Goal: Task Accomplishment & Management: Manage account settings

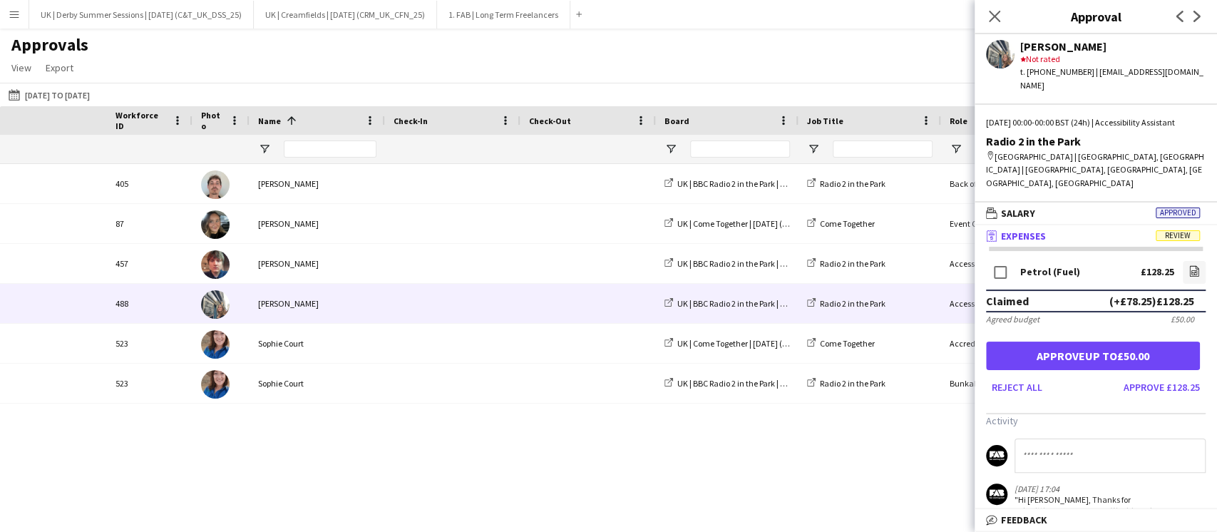
scroll to position [0, 307]
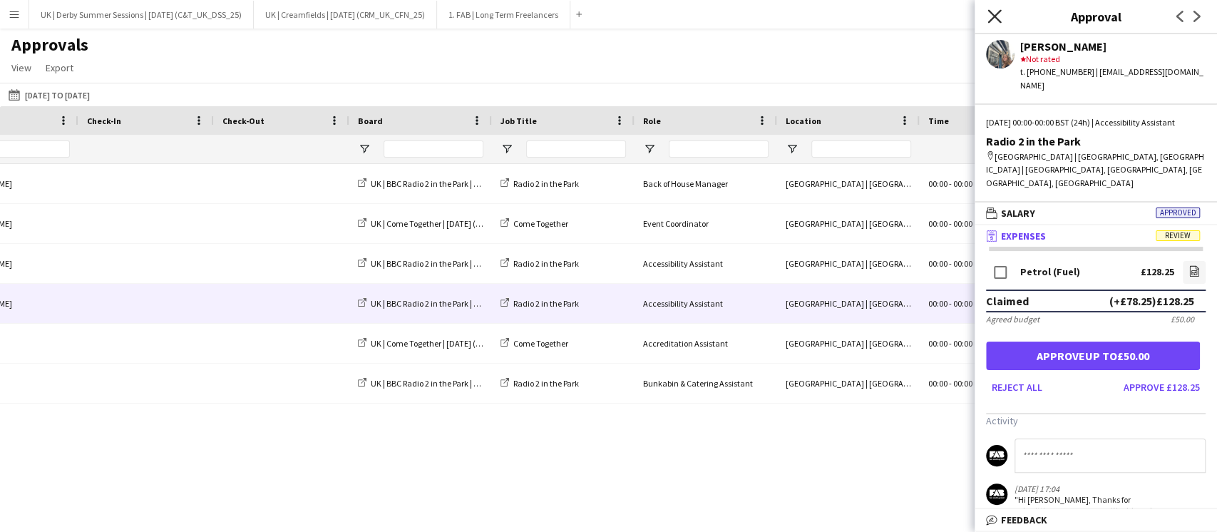
click at [995, 20] on icon "Close pop-in" at bounding box center [995, 16] width 14 height 14
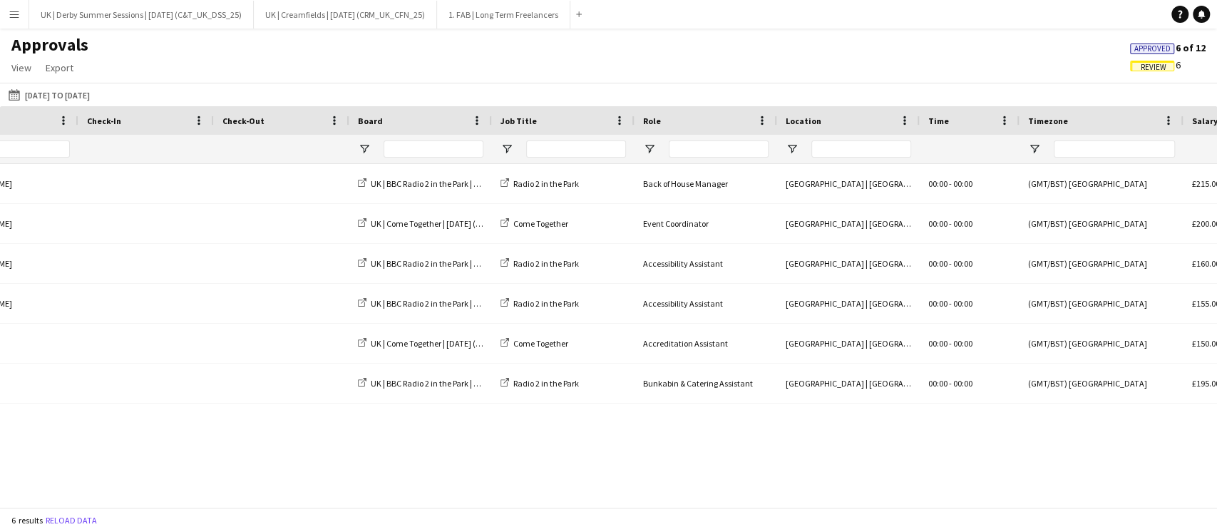
click at [1160, 69] on span "Review" at bounding box center [1154, 67] width 26 height 9
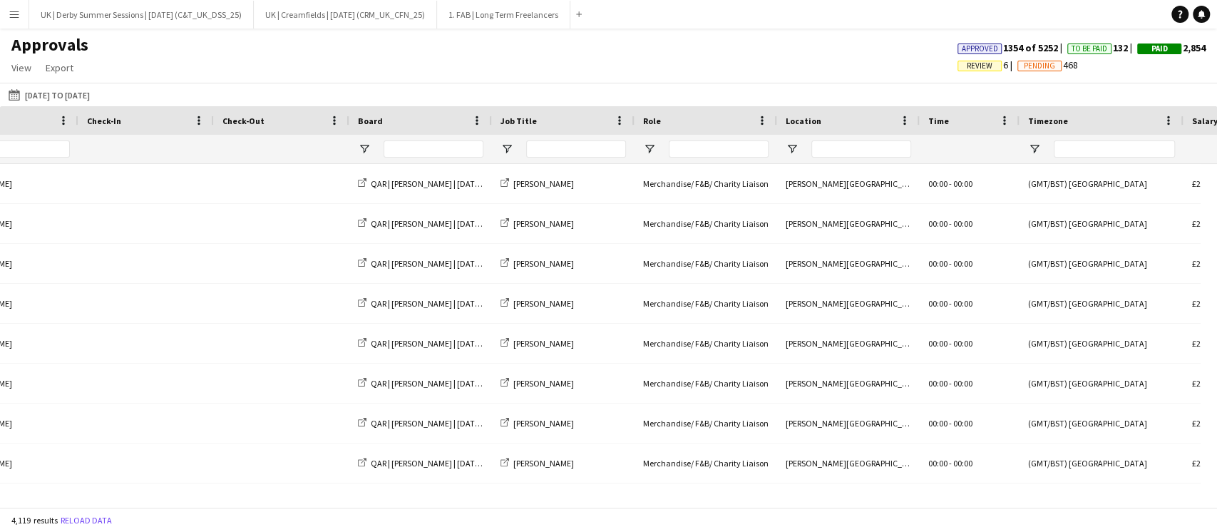
click at [967, 69] on span "Review" at bounding box center [980, 65] width 26 height 9
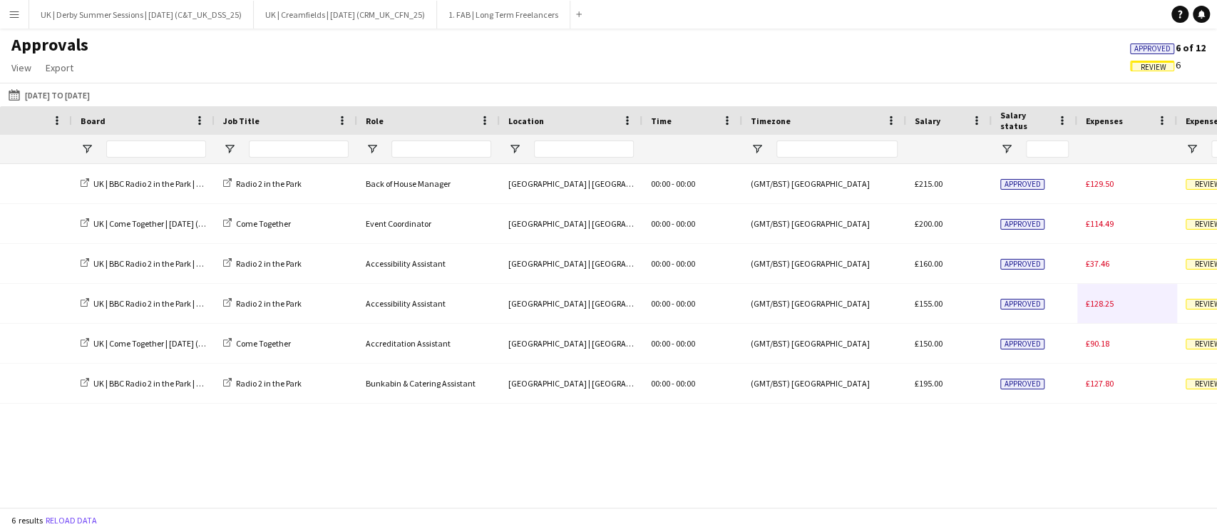
scroll to position [0, 602]
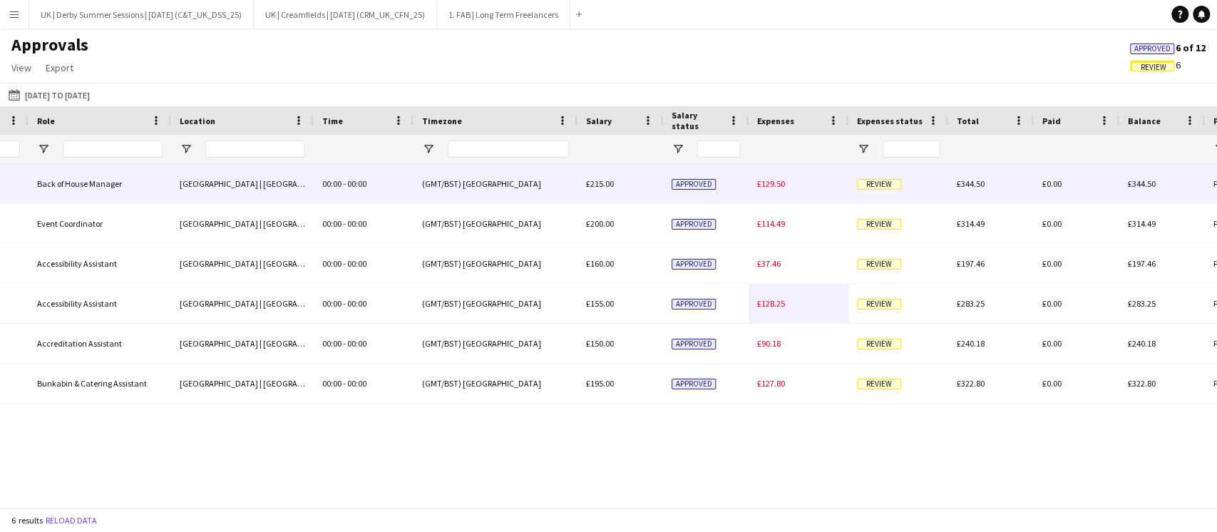
click at [771, 188] on span "£129.50" at bounding box center [771, 183] width 28 height 11
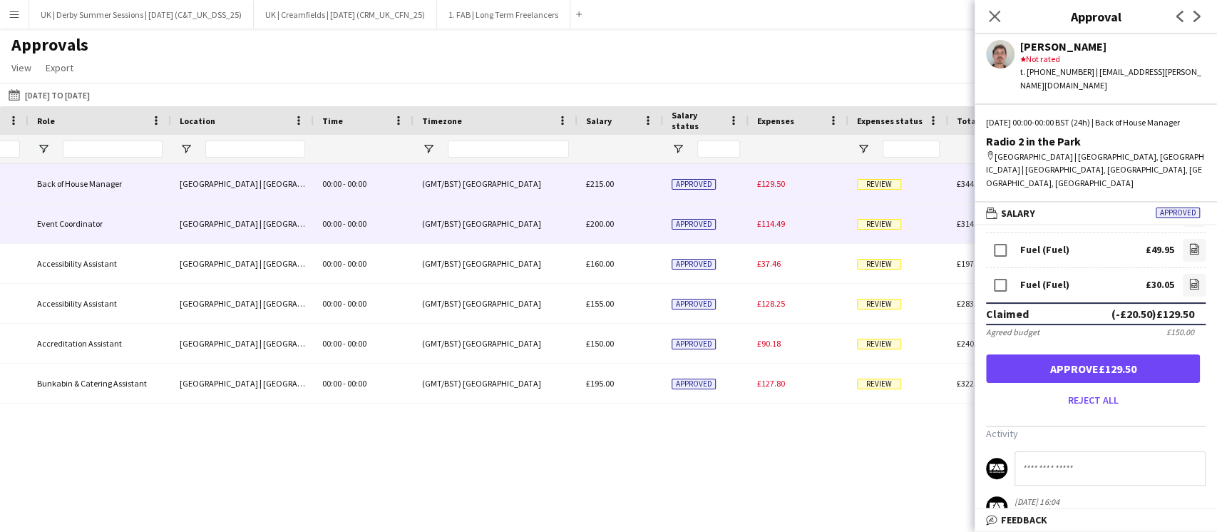
click at [766, 222] on span "£114.49" at bounding box center [771, 223] width 28 height 11
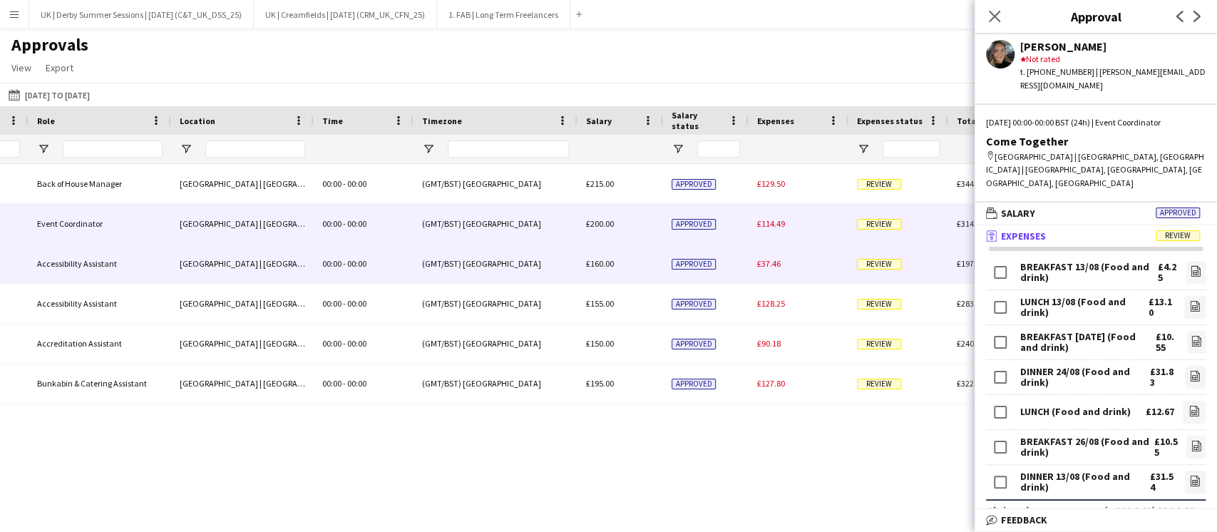
click at [764, 264] on span "£37.46" at bounding box center [769, 263] width 24 height 11
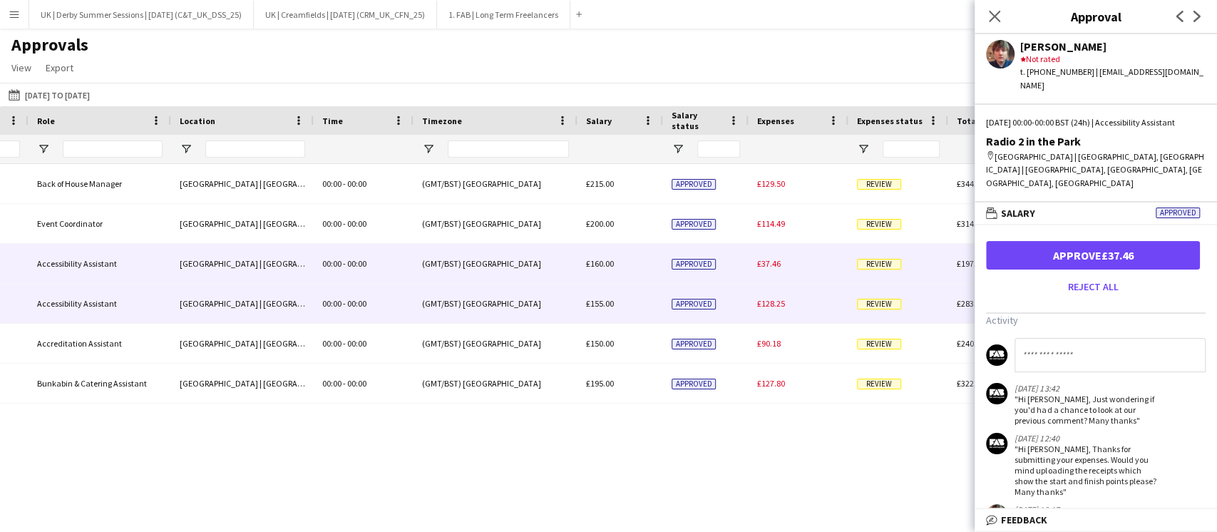
click at [791, 302] on div "£128.25" at bounding box center [799, 303] width 100 height 39
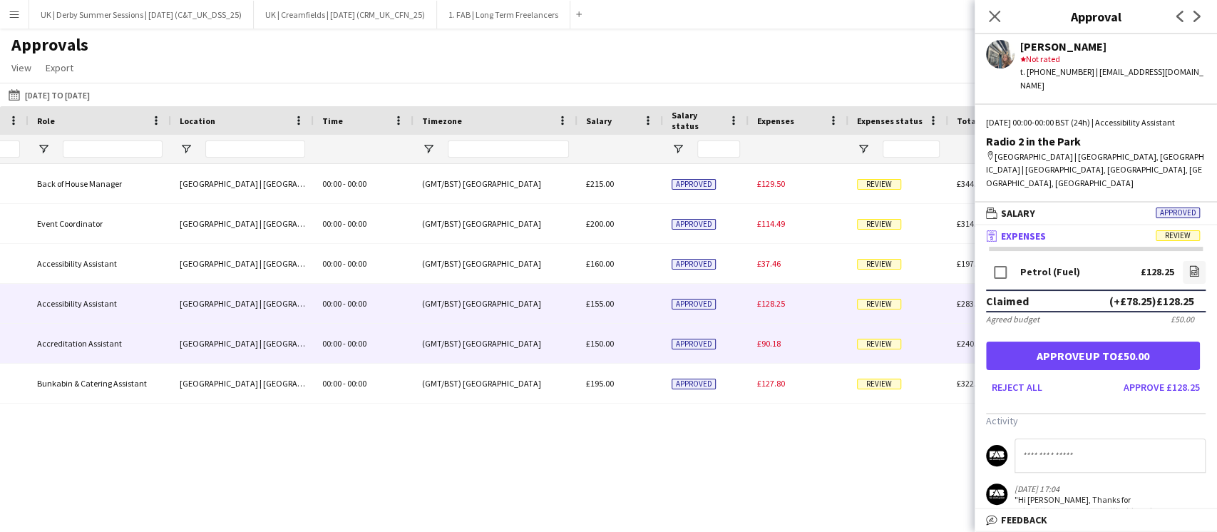
click at [777, 323] on div "£128.25" at bounding box center [799, 303] width 100 height 39
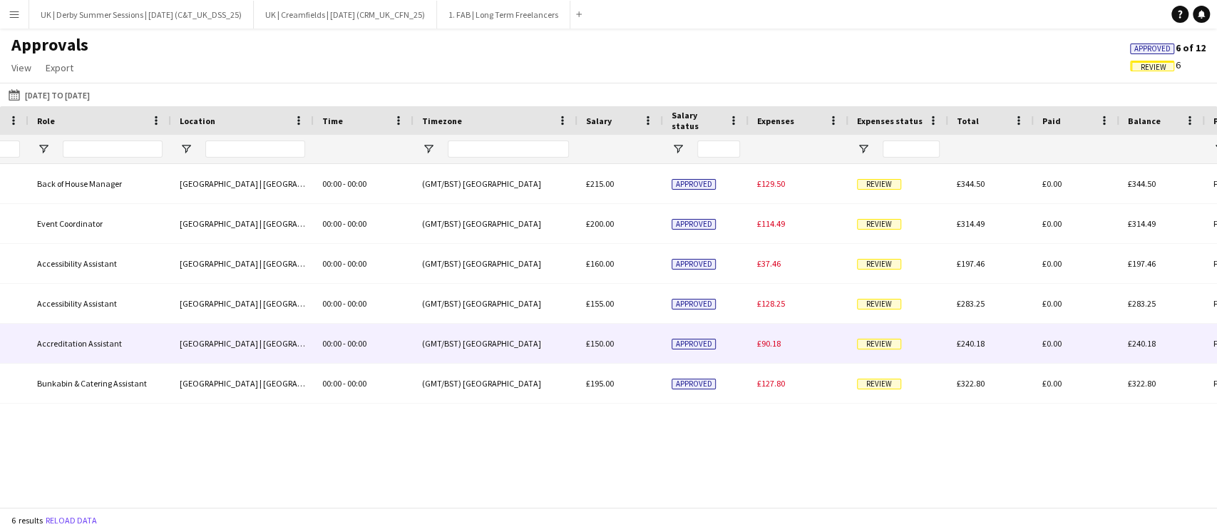
click at [769, 338] on div "£90.18" at bounding box center [799, 343] width 100 height 39
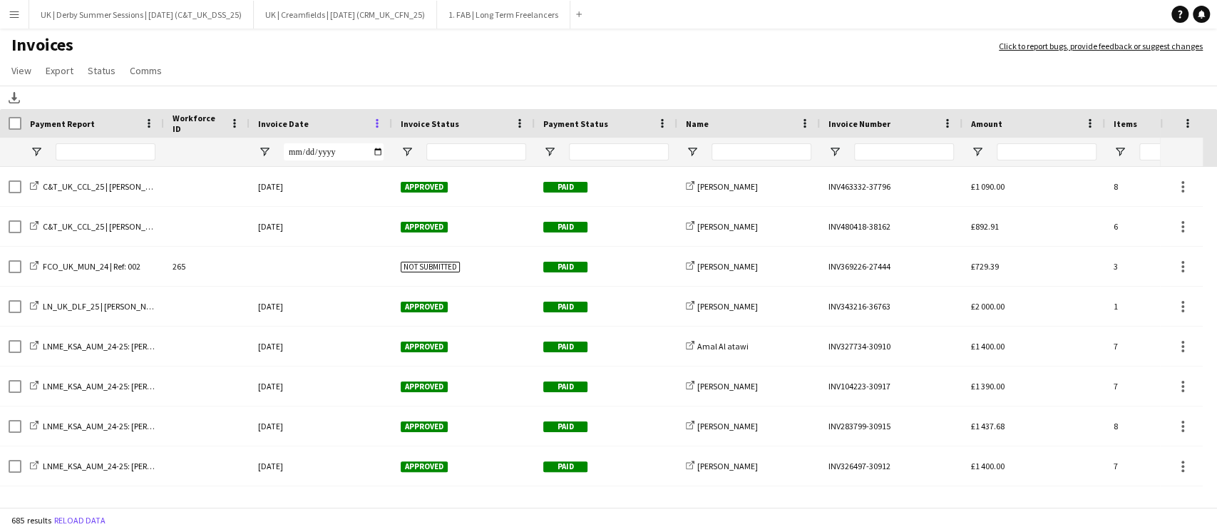
click at [377, 124] on span at bounding box center [377, 123] width 13 height 13
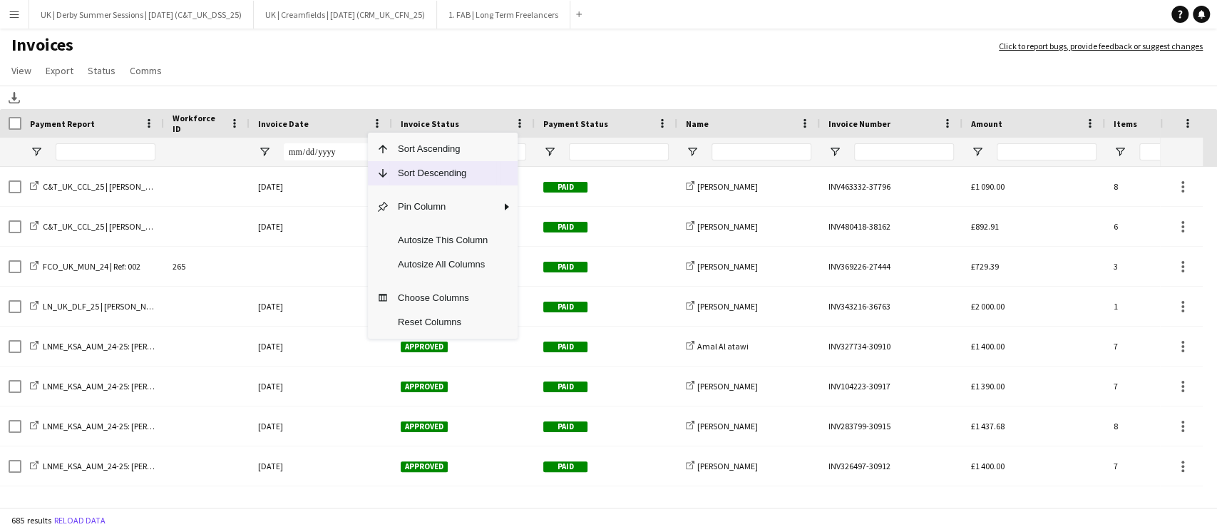
click at [396, 172] on span "Sort Descending" at bounding box center [442, 173] width 107 height 24
